Goal: Subscribe to service/newsletter

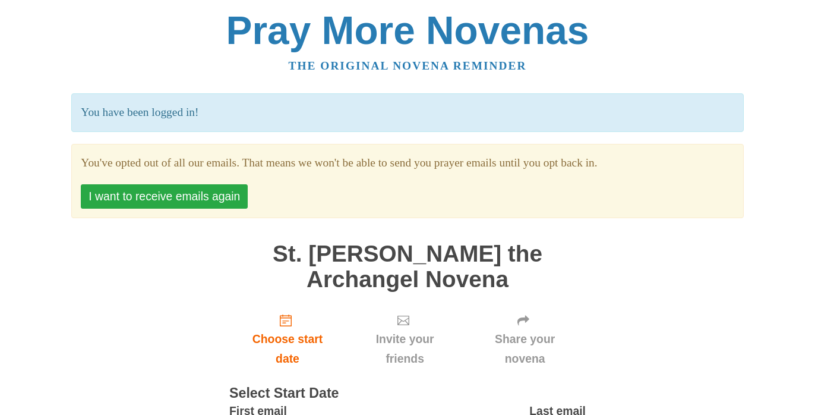
click at [190, 194] on button "I want to receive emails again" at bounding box center [164, 196] width 167 height 24
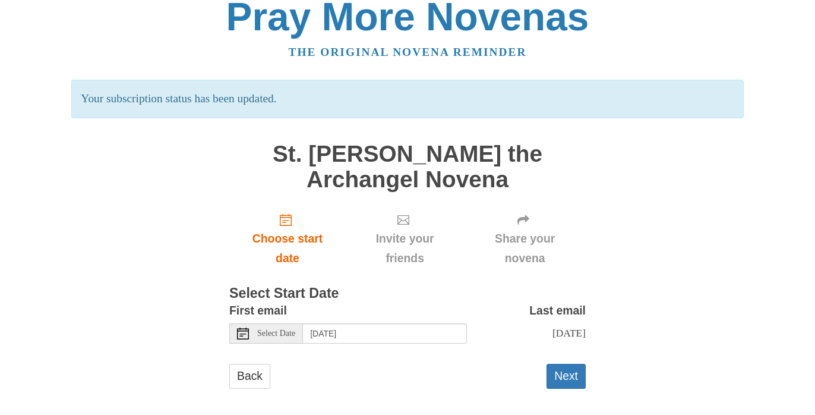
scroll to position [17, 0]
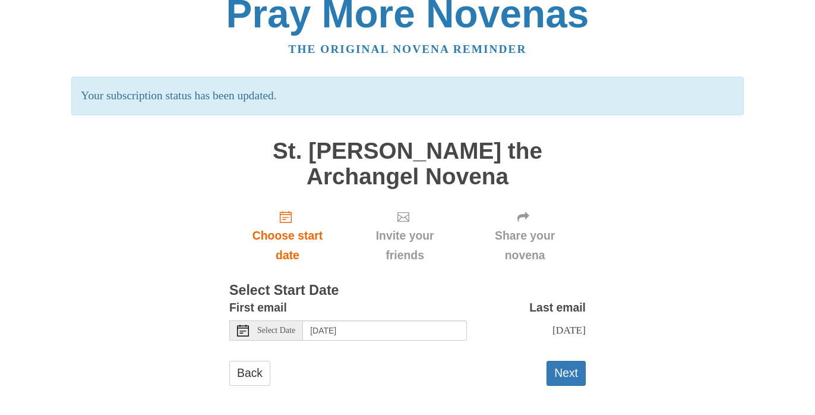
click at [242, 327] on use at bounding box center [243, 330] width 12 height 12
click at [571, 368] on button "Next" at bounding box center [566, 373] width 39 height 24
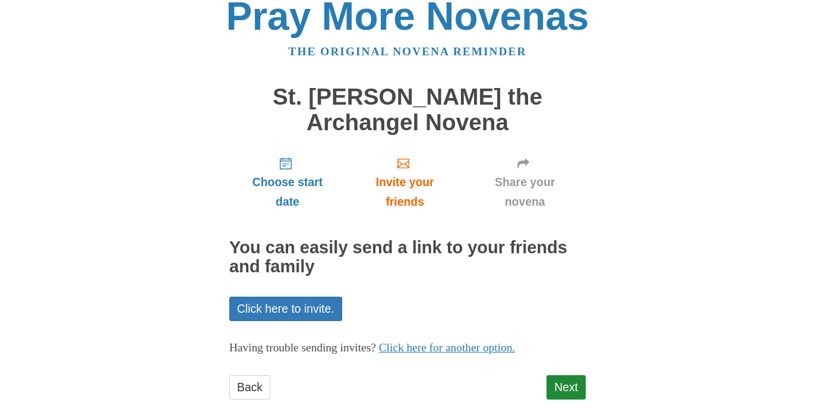
scroll to position [28, 0]
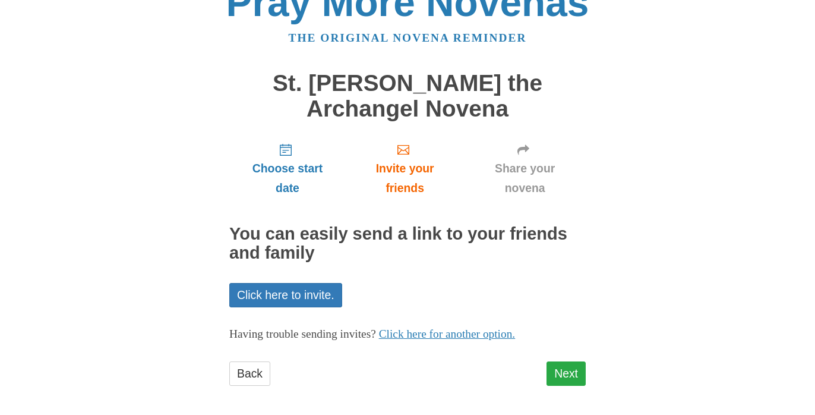
click at [569, 368] on link "Next" at bounding box center [566, 373] width 39 height 24
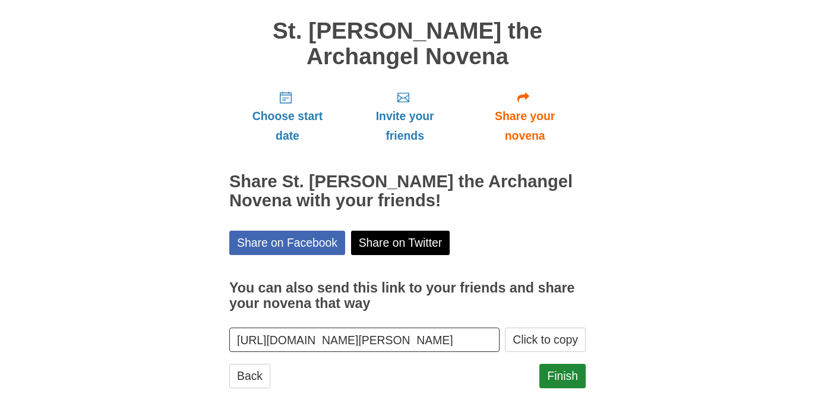
scroll to position [81, 0]
click at [562, 371] on link "Finish" at bounding box center [563, 375] width 46 height 24
